Goal: Transaction & Acquisition: Download file/media

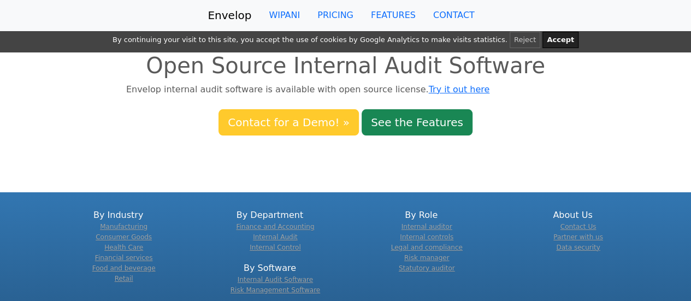
click at [296, 127] on link "Contact for a Demo! »" at bounding box center [288, 122] width 140 height 26
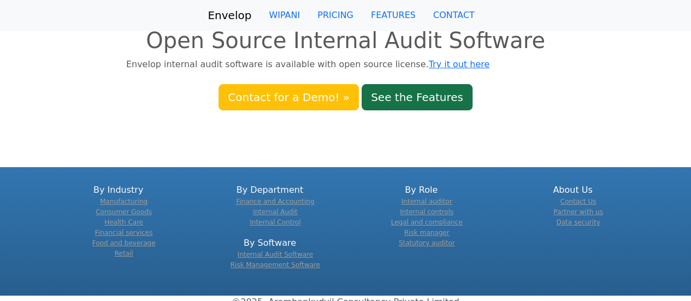
click at [392, 93] on link "See the Features" at bounding box center [416, 97] width 111 height 26
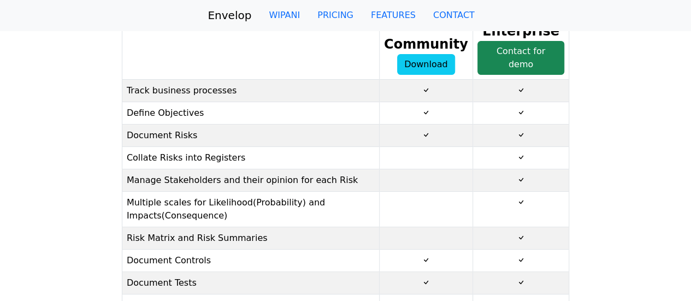
scroll to position [58, 0]
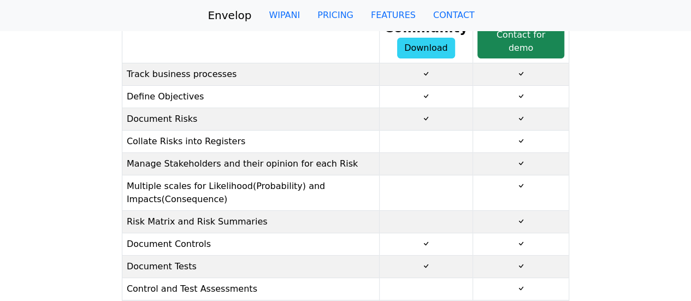
click at [441, 49] on link "Download" at bounding box center [426, 48] width 58 height 21
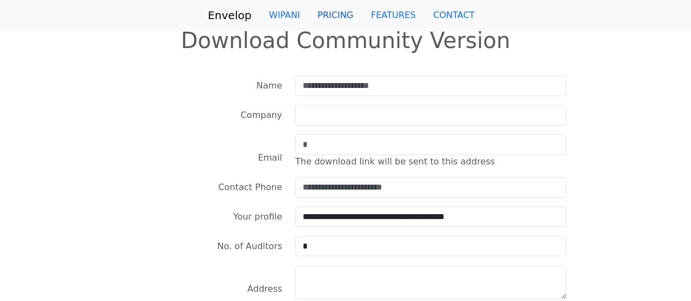
click at [347, 11] on link "PRICING" at bounding box center [334, 15] width 53 height 22
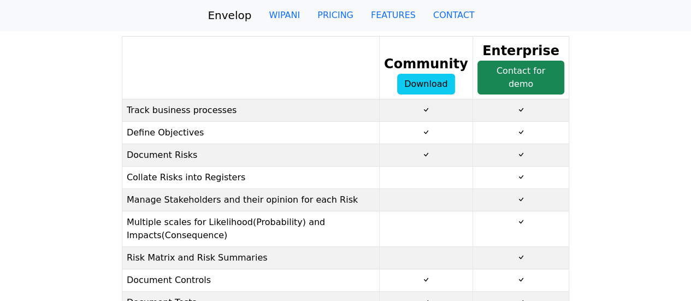
scroll to position [23, 0]
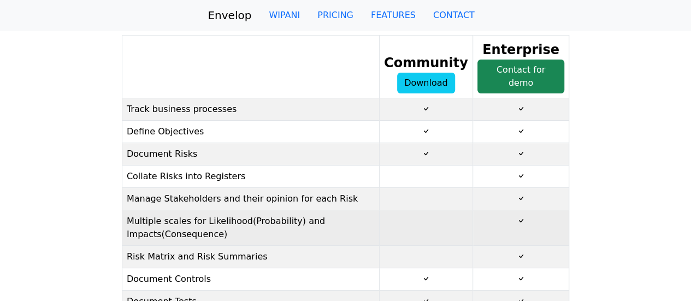
click at [163, 219] on td "Multiple scales for Likelihood(Probability) and Impacts(Consequence)" at bounding box center [250, 227] width 257 height 35
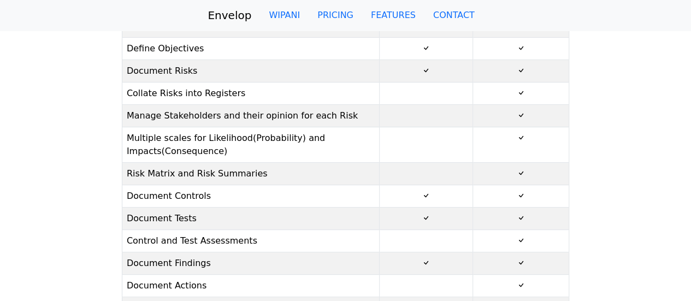
scroll to position [0, 0]
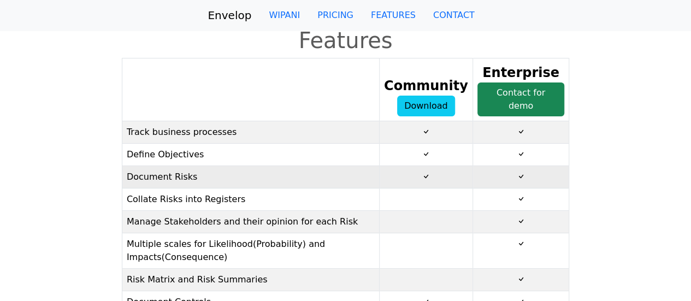
click at [191, 177] on td "Document Risks" at bounding box center [250, 177] width 257 height 22
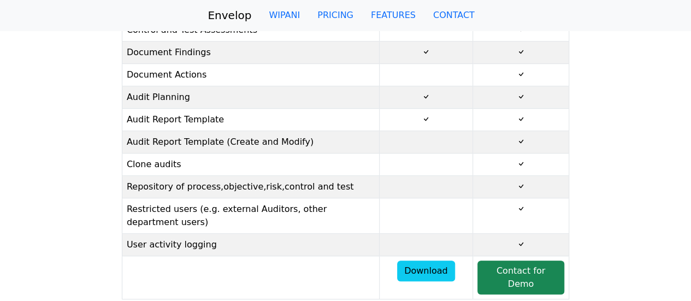
scroll to position [322, 0]
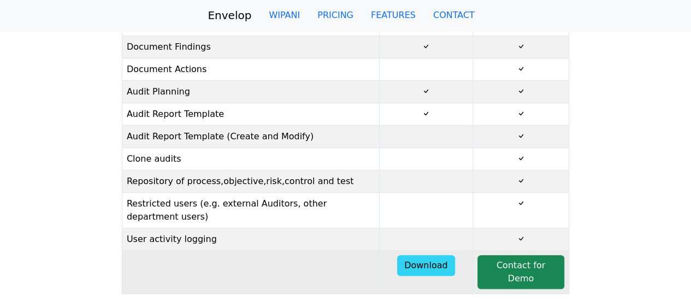
click at [448, 255] on link "Download" at bounding box center [426, 265] width 58 height 21
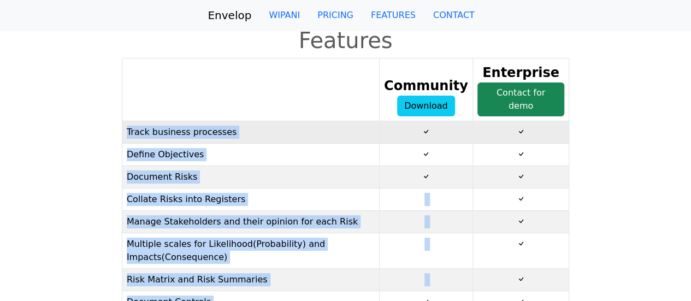
drag, startPoint x: 225, startPoint y: 222, endPoint x: 126, endPoint y: 139, distance: 129.5
click at [395, 19] on link "FEATURES" at bounding box center [393, 15] width 62 height 22
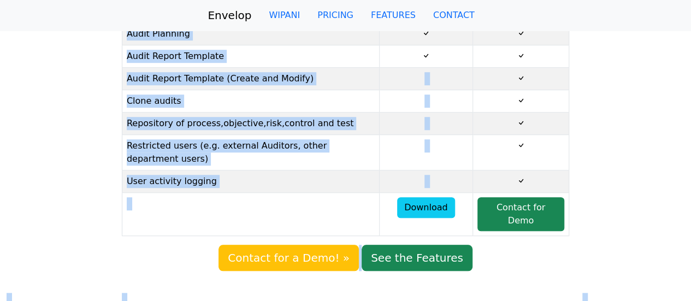
scroll to position [538, 0]
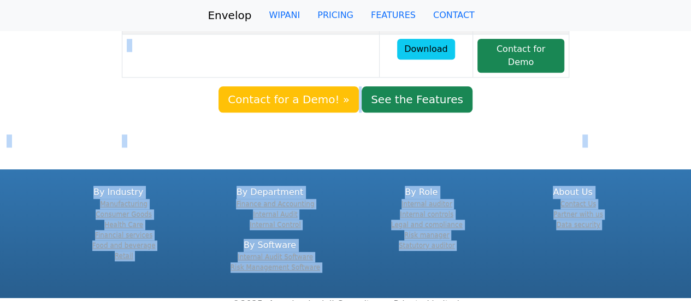
drag, startPoint x: 127, startPoint y: 130, endPoint x: 145, endPoint y: 323, distance: 193.5
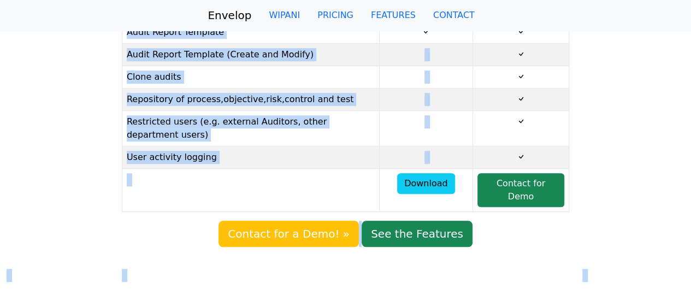
scroll to position [403, 0]
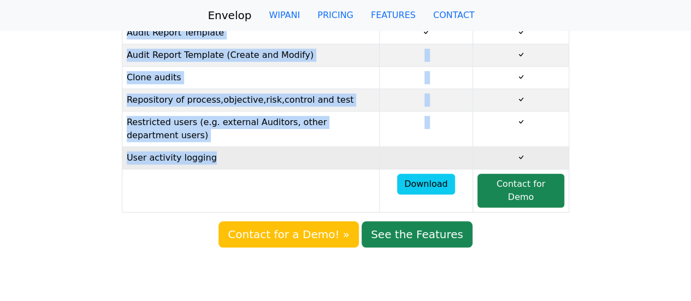
click at [249, 147] on td "User activity logging" at bounding box center [250, 158] width 257 height 22
copy tbody "Track business processes Define Objectives Document Risks Collate Risks into Re…"
